Goal: Check status

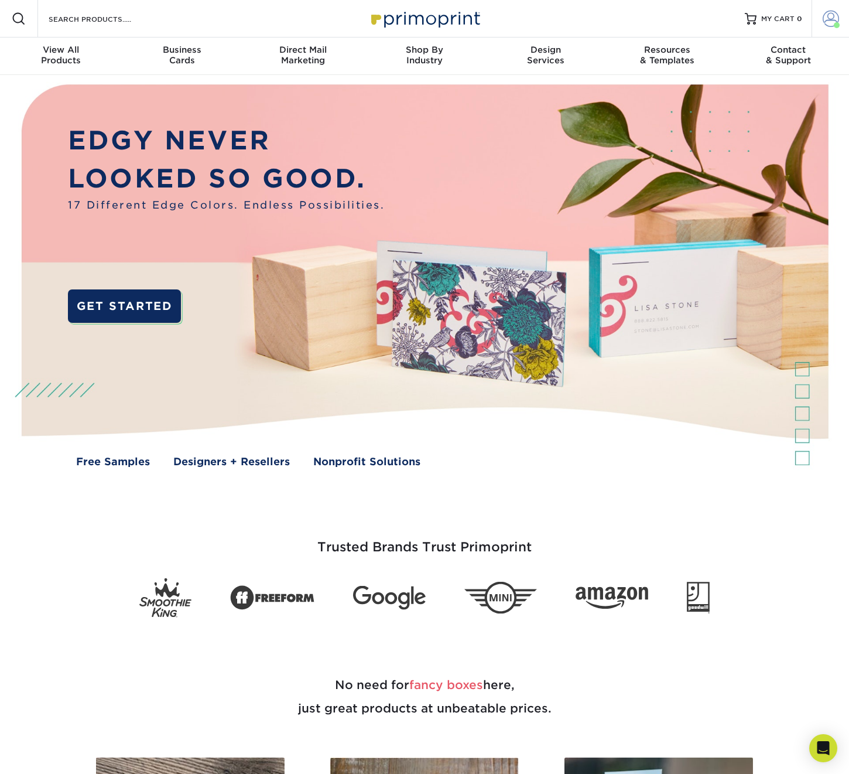
click at [832, 15] on span at bounding box center [831, 19] width 16 height 16
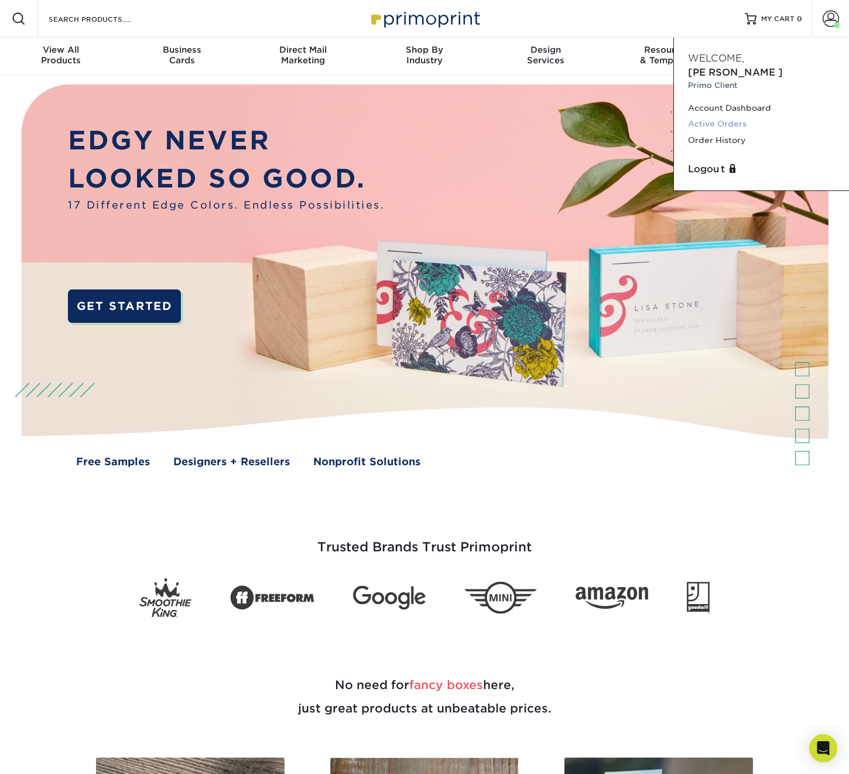
click at [716, 116] on link "Active Orders" at bounding box center [761, 124] width 147 height 16
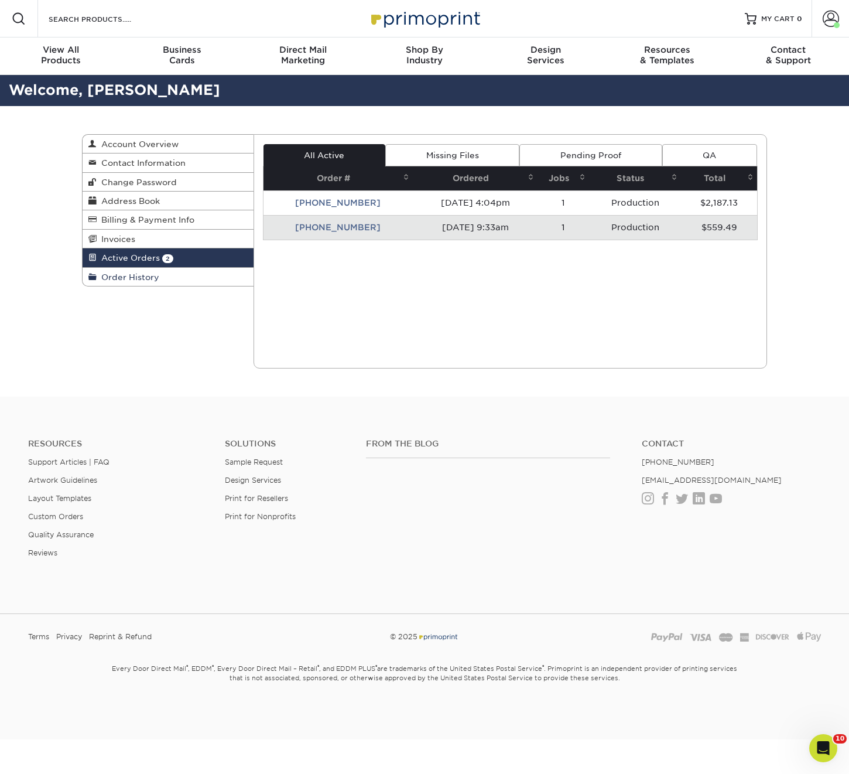
click at [132, 281] on span "Order History" at bounding box center [128, 276] width 63 height 9
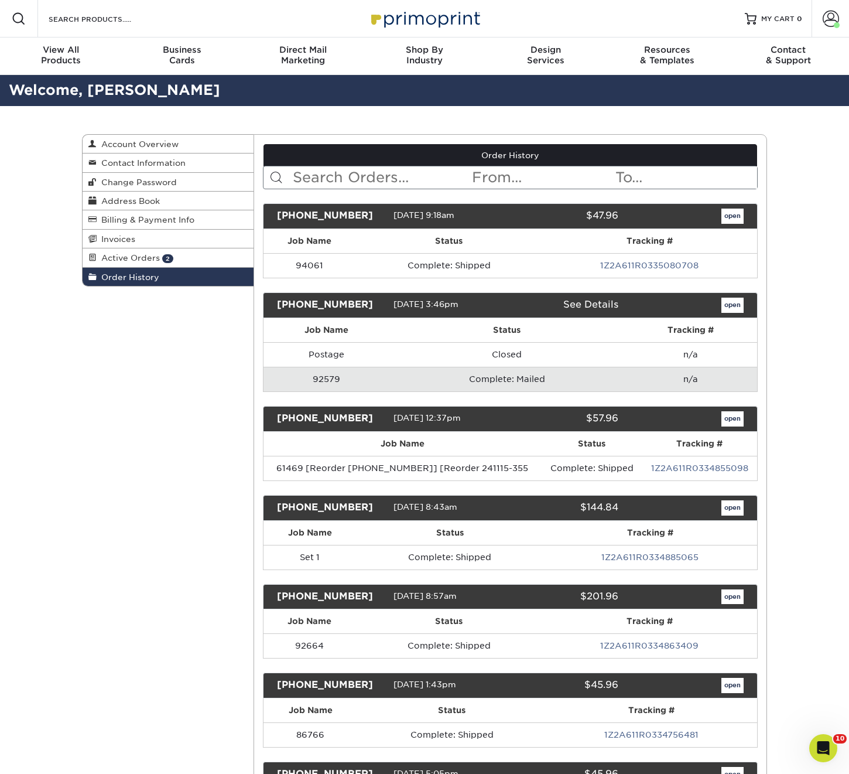
drag, startPoint x: 369, startPoint y: 216, endPoint x: 272, endPoint y: 217, distance: 97.2
click at [271, 216] on div "25821-91866-555" at bounding box center [330, 216] width 125 height 15
copy div "25821-91866-555"
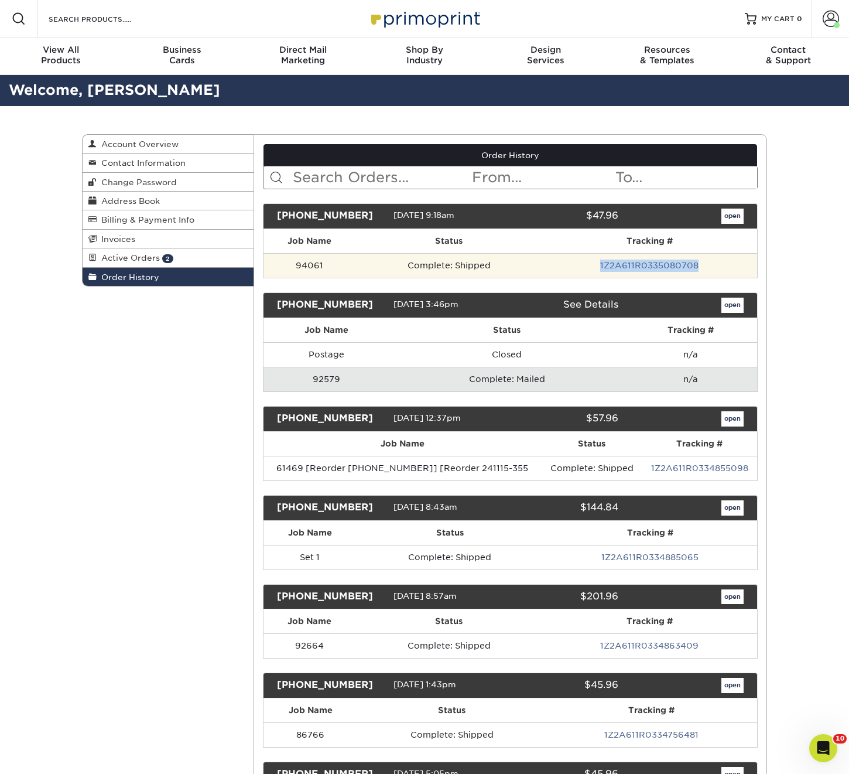
drag, startPoint x: 717, startPoint y: 266, endPoint x: 590, endPoint y: 268, distance: 126.5
click at [590, 268] on td "1Z2A611R0335080708" at bounding box center [650, 265] width 216 height 25
copy link "1Z2A611R0335080708"
